Goal: Task Accomplishment & Management: Manage account settings

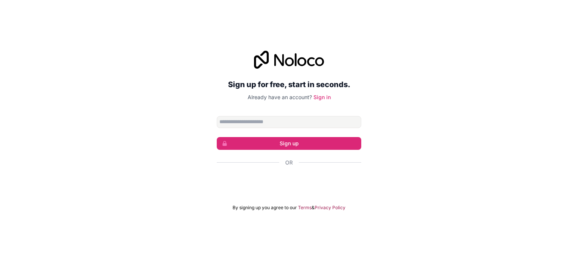
drag, startPoint x: 428, startPoint y: 164, endPoint x: 393, endPoint y: 159, distance: 35.2
click at [427, 164] on div "Sign up for free, start in seconds. Already have an account? Sign in Sign up Or…" at bounding box center [289, 130] width 578 height 181
click at [316, 99] on link "Sign in" at bounding box center [321, 97] width 17 height 6
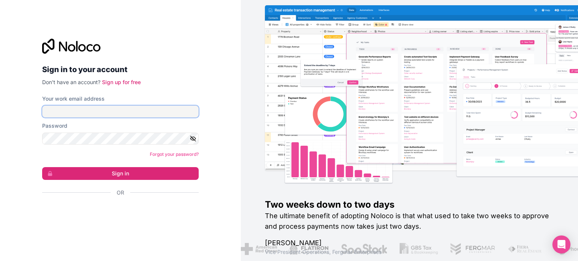
click at [106, 113] on input "Your work email address" at bounding box center [120, 112] width 156 height 12
type input "**********"
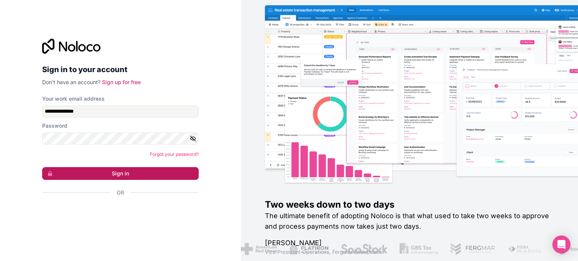
click at [120, 173] on button "Sign in" at bounding box center [120, 173] width 156 height 13
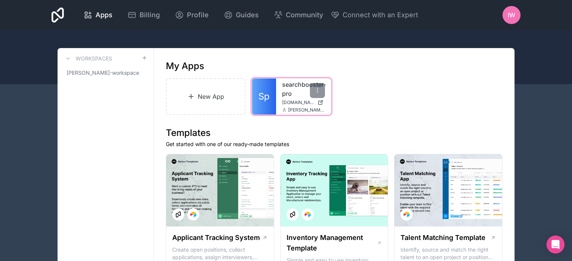
click at [267, 98] on span "Sp" at bounding box center [263, 97] width 11 height 12
